Goal: Task Accomplishment & Management: Complete application form

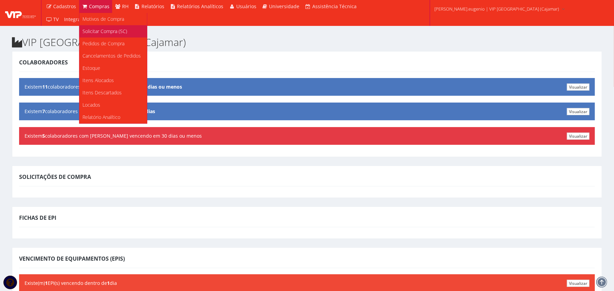
click at [100, 33] on span "Solicitar Compra (SC)" at bounding box center [105, 31] width 45 height 6
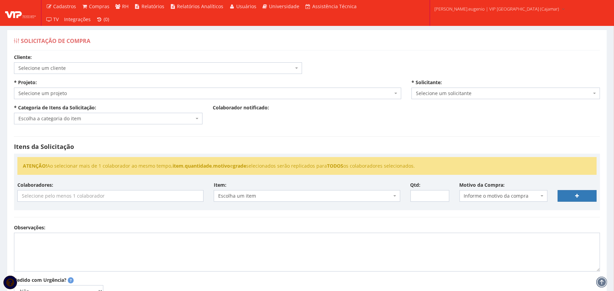
click at [134, 66] on span "Selecione um cliente" at bounding box center [155, 68] width 275 height 7
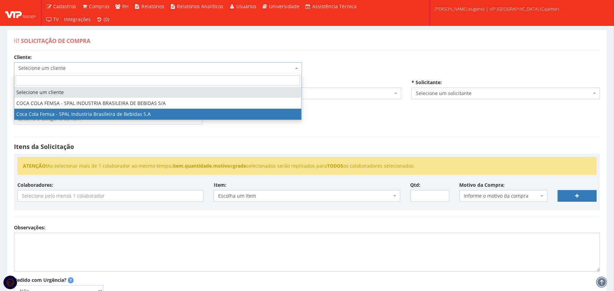
select select "51"
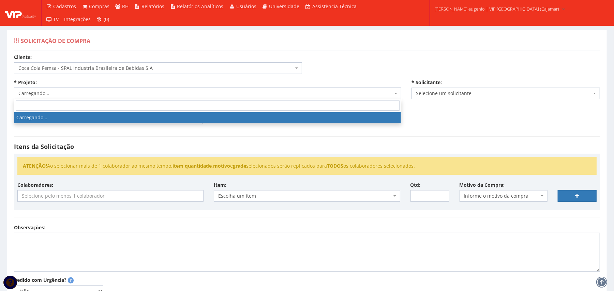
click at [129, 97] on span "Carregando..." at bounding box center [205, 93] width 375 height 7
click at [347, 84] on div "* Projeto: Selecione um projeto G0230 D0001 - Cessão de Mão de Obra e Equipamen…" at bounding box center [208, 89] width 398 height 20
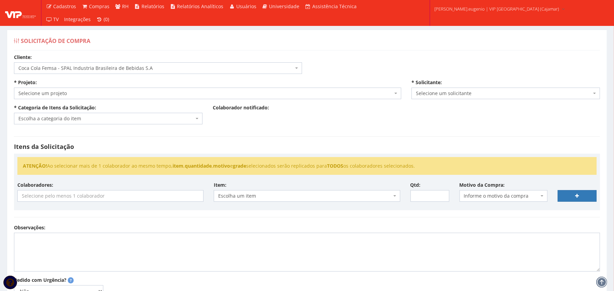
click at [262, 92] on span "Selecione um projeto" at bounding box center [205, 93] width 375 height 7
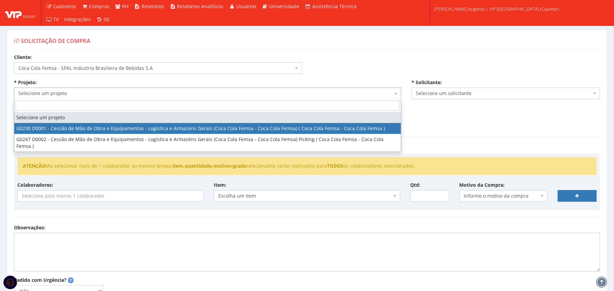
select select "230"
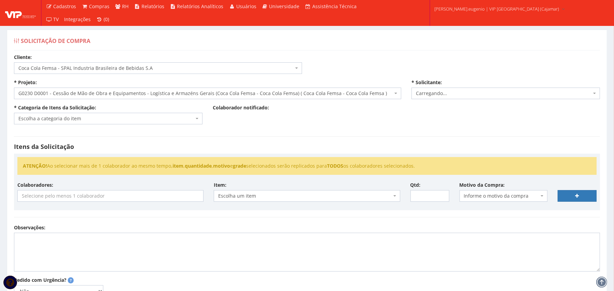
click at [156, 137] on div "Itens da Solicitação ATENÇÃO! Ao selecionar mais de 1 colaborador ao mesmo temp…" at bounding box center [307, 177] width 597 height 95
select select "2809"
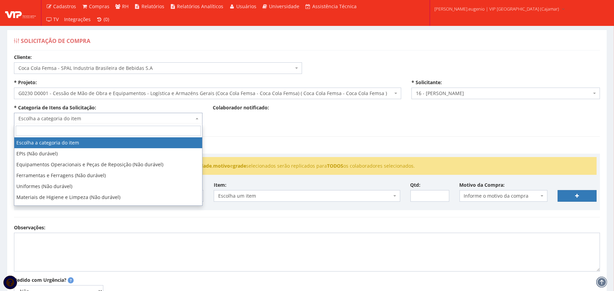
click at [166, 123] on span "Escolha a categoria do item" at bounding box center [108, 119] width 189 height 12
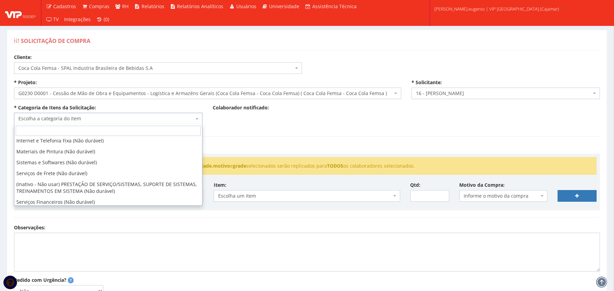
scroll to position [342, 0]
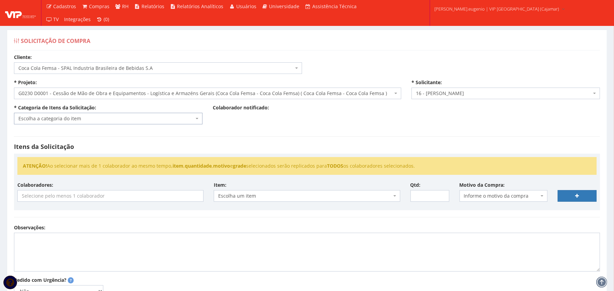
click at [227, 76] on div "Cliente: Selecione um cliente COCA COLA FEMSA - SPAL INDUSTRIA BRASILEIRA DE BE…" at bounding box center [307, 206] width 597 height 304
click at [117, 113] on span "Escolha a categoria do item" at bounding box center [108, 119] width 189 height 12
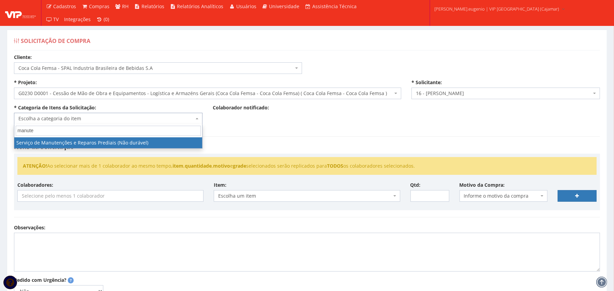
type input "manute"
select select "29"
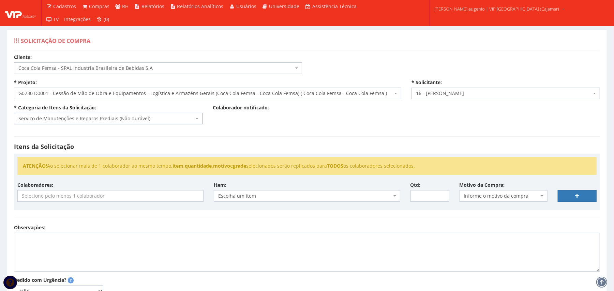
click at [146, 196] on input "search" at bounding box center [111, 196] width 186 height 11
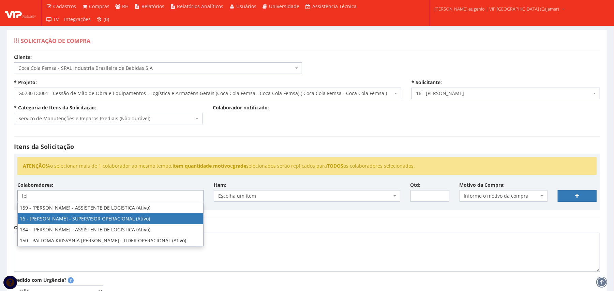
type input "fel"
select select "2809"
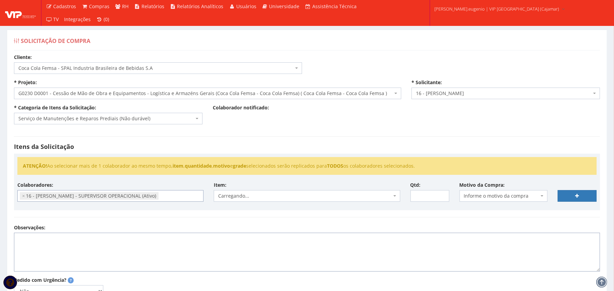
click at [295, 257] on textarea "Observações:" at bounding box center [307, 252] width 586 height 39
click at [295, 235] on div "Observações:" at bounding box center [307, 247] width 597 height 47
click at [294, 146] on h4 "Itens da Solicitação" at bounding box center [307, 147] width 586 height 7
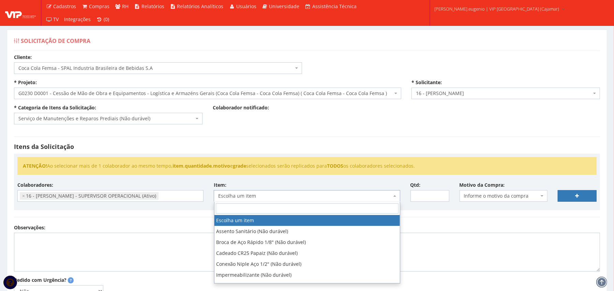
click at [264, 198] on span "Escolha um item" at bounding box center [304, 196] width 173 height 7
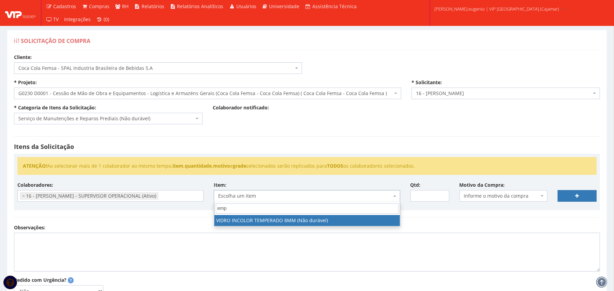
type input "emp"
click at [396, 122] on div "Cliente: Selecione um cliente COCA COLA FEMSA - SPAL INDUSTRIA BRASILEIRA DE BE…" at bounding box center [307, 206] width 597 height 304
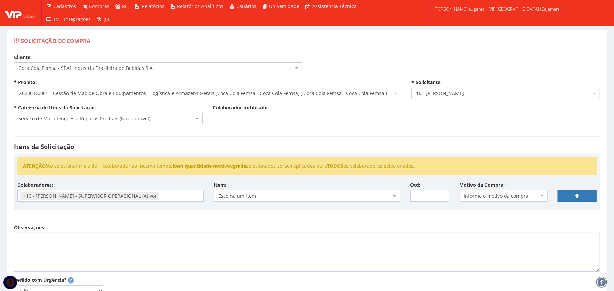
click at [334, 104] on div "Colaborador notificado:" at bounding box center [307, 111] width 199 height 15
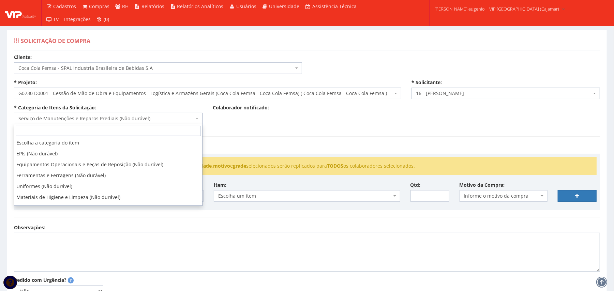
click at [126, 118] on span "Serviço de Manutenções e Reparos Prediais (Não durável)" at bounding box center [106, 118] width 176 height 7
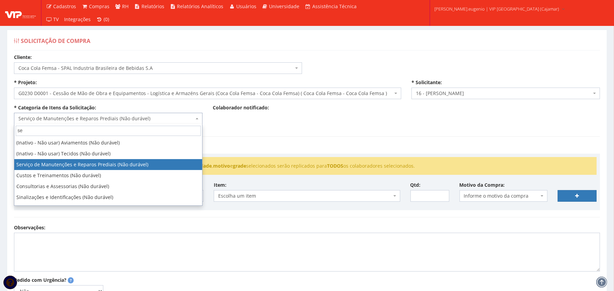
scroll to position [0, 0]
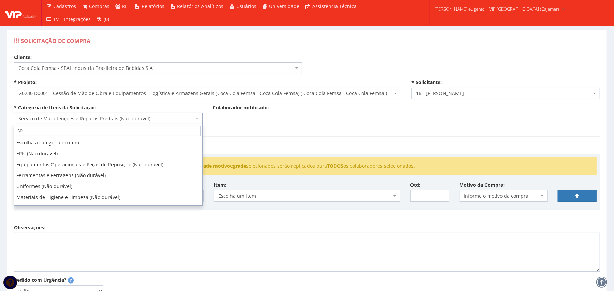
type input "ser"
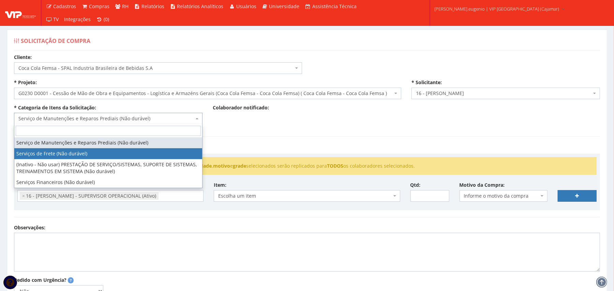
click at [293, 141] on div "Itens da Solicitação ATENÇÃO! Ao selecionar mais de 1 colaborador ao mesmo temp…" at bounding box center [307, 177] width 597 height 95
